Goal: Task Accomplishment & Management: Use online tool/utility

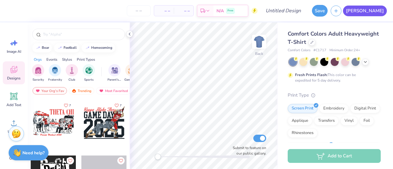
click at [379, 12] on link "[PERSON_NAME]" at bounding box center [365, 11] width 44 height 11
click at [367, 59] on div at bounding box center [365, 61] width 7 height 7
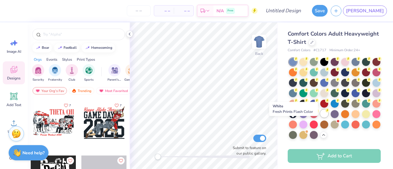
click at [320, 118] on div at bounding box center [324, 114] width 8 height 8
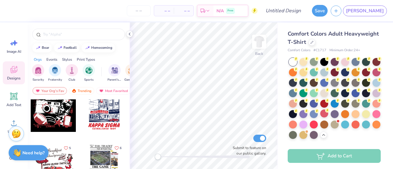
scroll to position [243, 0]
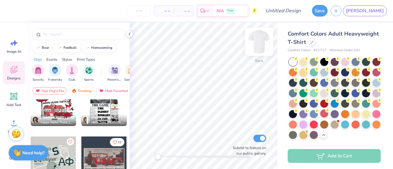
click at [257, 41] on img at bounding box center [259, 41] width 25 height 25
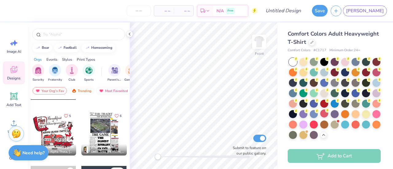
scroll to position [213, 0]
click at [98, 134] on div at bounding box center [103, 133] width 45 height 45
click at [99, 138] on div at bounding box center [103, 133] width 45 height 45
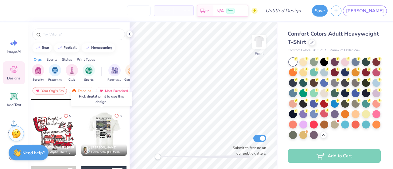
click at [87, 137] on div at bounding box center [103, 133] width 45 height 45
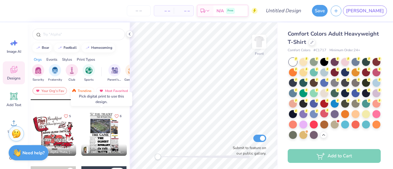
click at [97, 123] on div at bounding box center [103, 133] width 45 height 45
click at [99, 127] on div at bounding box center [103, 133] width 45 height 45
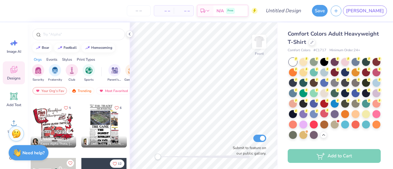
scroll to position [224, 0]
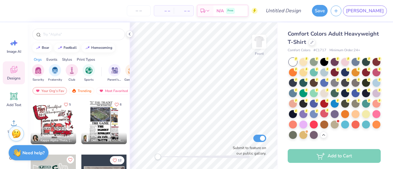
click at [30, 118] on div at bounding box center [7, 121] width 45 height 45
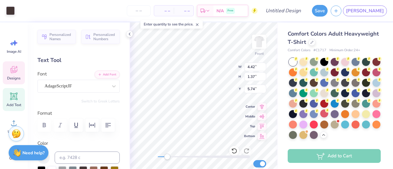
scroll to position [5, 1]
type textarea "Parentts"
type input "4.21"
type input "1.00"
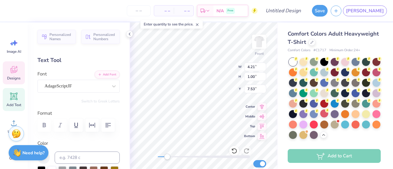
type input "7.53"
type textarea "C"
type textarea "Weekend"
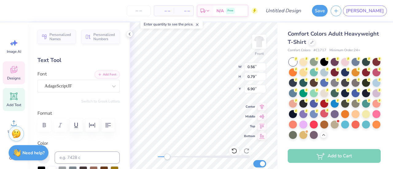
type textarea "2025"
type input "3.85"
type input "1.23"
type input "5.95"
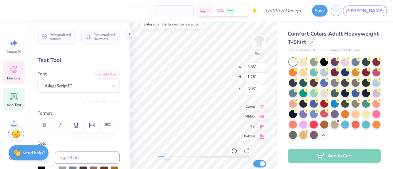
scroll to position [5, 1]
type textarea "Parents"
type input "1.35"
type input "0.41"
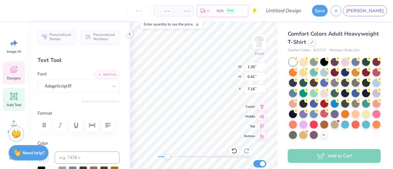
type input "7.16"
type input "1.15"
type input "0.41"
type input "7.18"
type textarea "A"
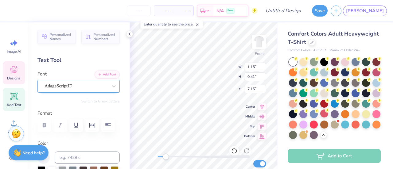
click at [81, 86] on div "AdageScriptJF" at bounding box center [76, 86] width 64 height 10
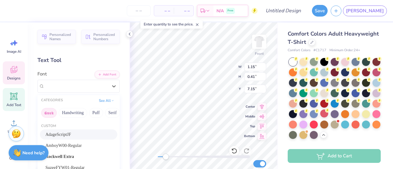
click at [50, 110] on button "Greek" at bounding box center [49, 113] width 16 height 10
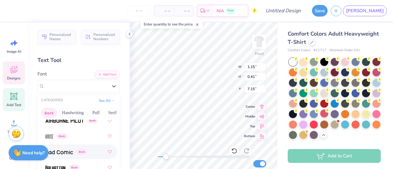
scroll to position [71, 0]
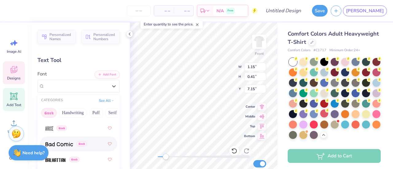
click at [66, 144] on img at bounding box center [59, 144] width 28 height 4
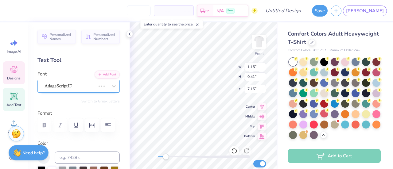
click at [83, 90] on div at bounding box center [70, 86] width 51 height 8
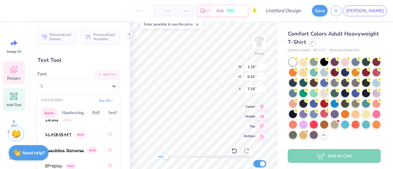
scroll to position [128, 0]
click at [63, 151] on img at bounding box center [64, 150] width 38 height 4
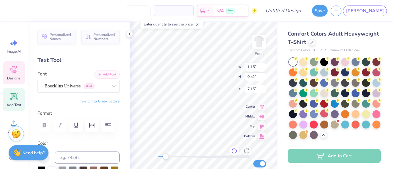
type textarea "a"
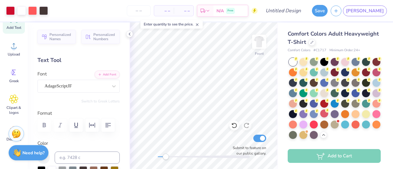
scroll to position [99, 0]
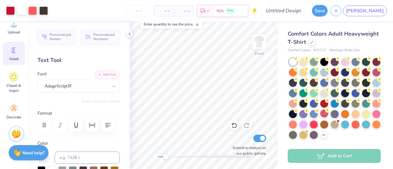
click at [15, 48] on icon at bounding box center [14, 51] width 4 height 6
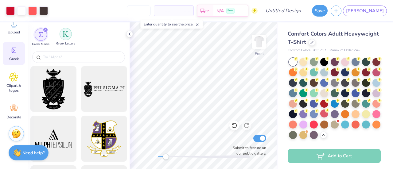
click at [62, 36] on div "filter for Greek Letters" at bounding box center [66, 34] width 12 height 12
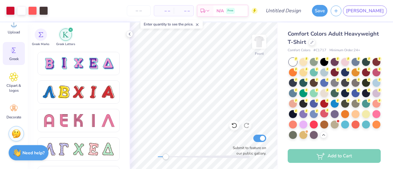
scroll to position [512, 0]
click at [108, 90] on div at bounding box center [108, 91] width 13 height 13
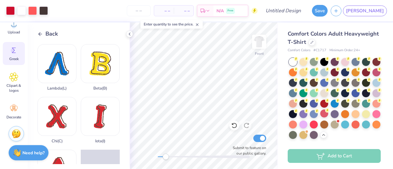
scroll to position [90, 0]
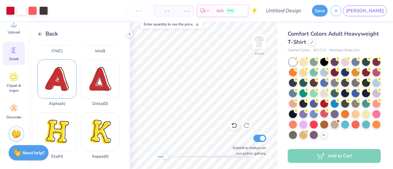
click at [56, 80] on div "Alpha ( A )" at bounding box center [56, 83] width 39 height 47
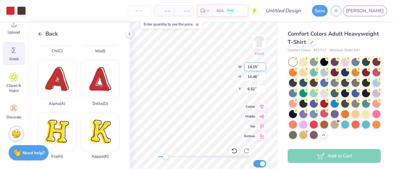
type input "3.47"
type input "3.54"
type input "17.44"
type input "0.84"
type input "0.86"
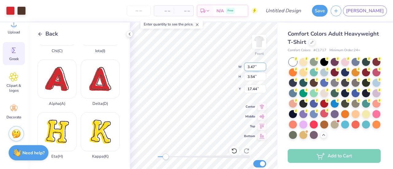
type input "15.28"
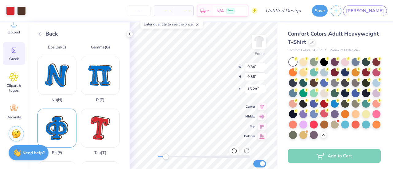
scroll to position [252, 0]
click at [58, 111] on div "Phi ( F )" at bounding box center [56, 132] width 39 height 47
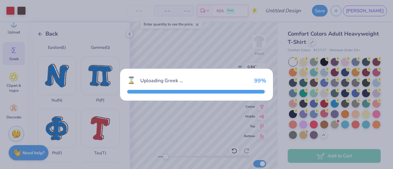
type input "13.62"
type input "14.56"
type input "6.47"
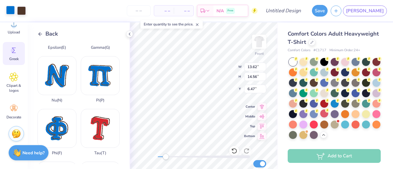
click at [6, 13] on div at bounding box center [10, 10] width 9 height 9
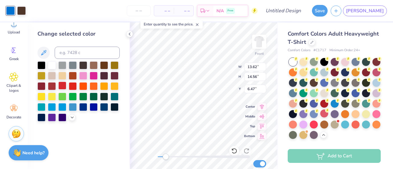
click at [63, 87] on div at bounding box center [62, 86] width 8 height 8
type input "2.63"
type input "2.81"
type input "18.22"
type input "1.13"
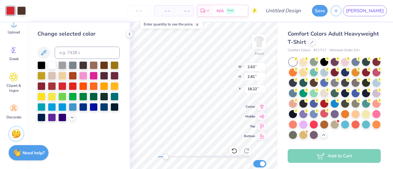
type input "1.21"
type input "10.61"
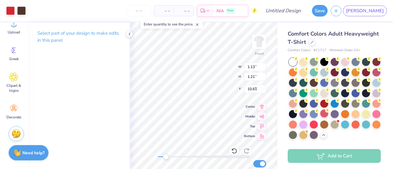
type input "0.84"
type input "0.86"
type input "8.59"
type input "1.01"
type input "1.04"
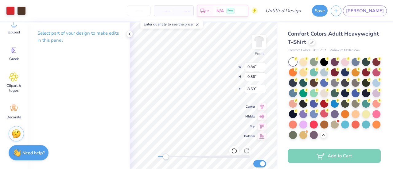
type input "8.41"
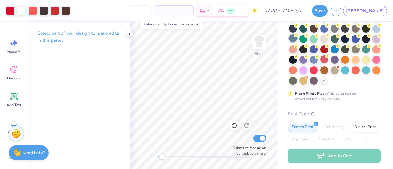
scroll to position [0, 0]
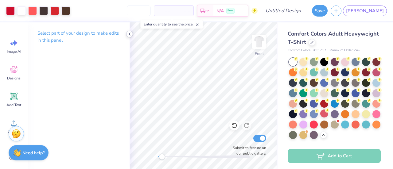
click at [130, 32] on icon at bounding box center [129, 34] width 5 height 5
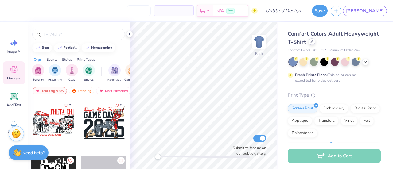
click at [314, 43] on icon at bounding box center [311, 41] width 3 height 3
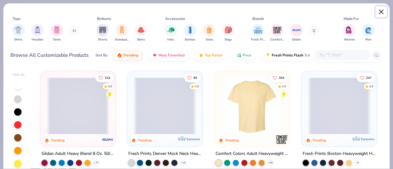
click at [381, 14] on button "Close" at bounding box center [382, 12] width 12 height 12
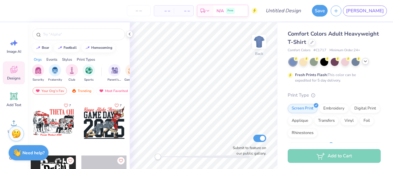
click at [366, 65] on div at bounding box center [335, 62] width 92 height 8
click at [366, 64] on div at bounding box center [365, 61] width 7 height 7
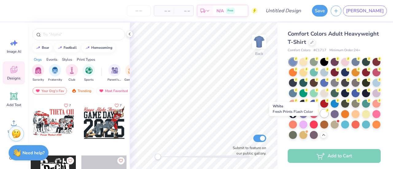
click at [325, 113] on circle at bounding box center [327, 110] width 4 height 4
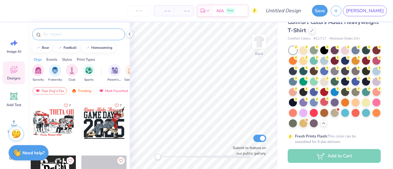
drag, startPoint x: 95, startPoint y: 38, endPoint x: 95, endPoint y: 30, distance: 7.4
click at [95, 30] on div at bounding box center [78, 35] width 93 height 12
click at [95, 34] on input "text" at bounding box center [81, 34] width 79 height 6
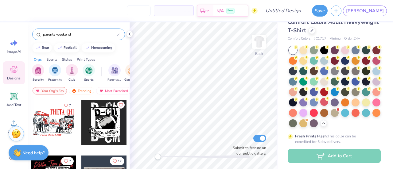
type input "parents weekend"
click at [87, 89] on div "Trending" at bounding box center [81, 90] width 25 height 7
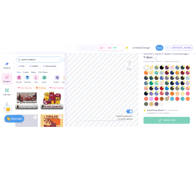
scroll to position [4942, 0]
